Goal: Information Seeking & Learning: Learn about a topic

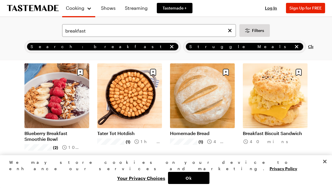
scroll to position [41, 0]
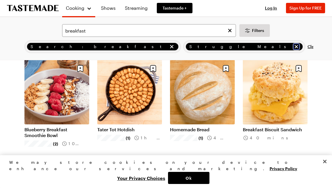
click at [293, 48] on icon "remove Struggle Meals" at bounding box center [296, 47] width 6 height 6
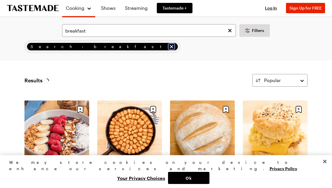
click at [168, 47] on icon "remove Search: breakfast" at bounding box center [171, 47] width 6 height 6
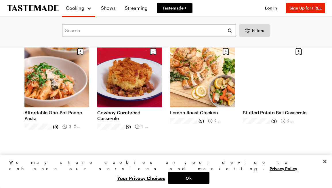
scroll to position [155, 0]
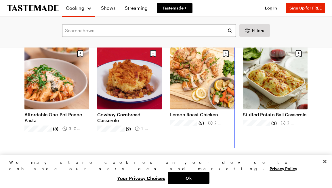
click at [189, 113] on link "Lemon Roast Chicken" at bounding box center [202, 115] width 65 height 6
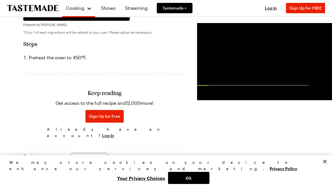
scroll to position [335, 0]
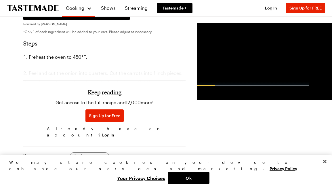
click at [91, 83] on div "Keep reading Get access to the full recipe and 12,000 more! Sign Up for Free Al…" at bounding box center [104, 100] width 162 height 80
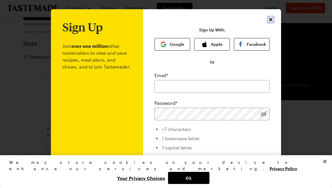
click at [269, 22] on icon "Close" at bounding box center [270, 19] width 7 height 7
